Goal: Transaction & Acquisition: Purchase product/service

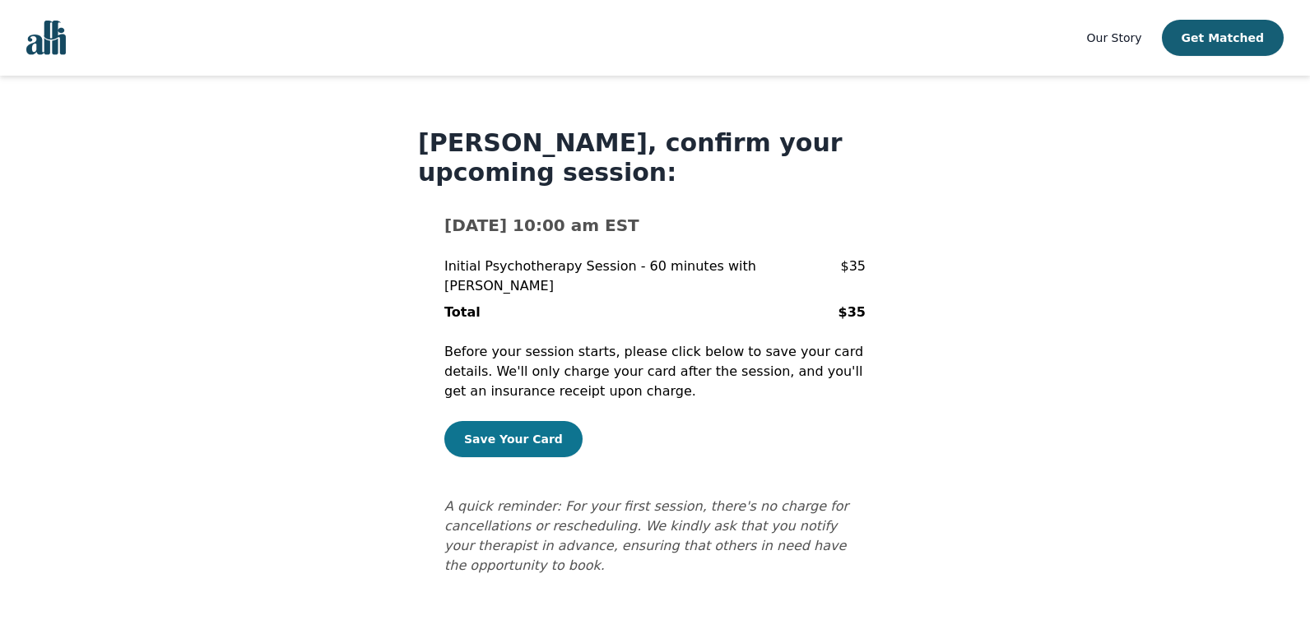
click at [516, 421] on button "Save Your Card" at bounding box center [513, 439] width 138 height 36
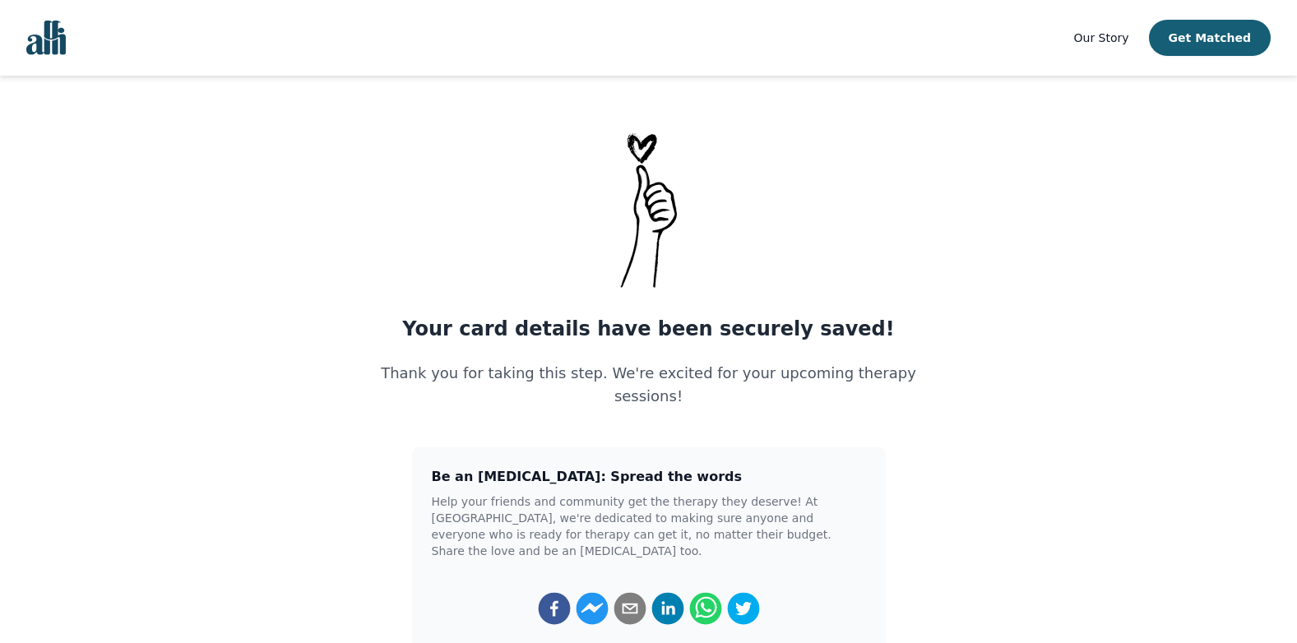
scroll to position [165, 0]
